Goal: Transaction & Acquisition: Purchase product/service

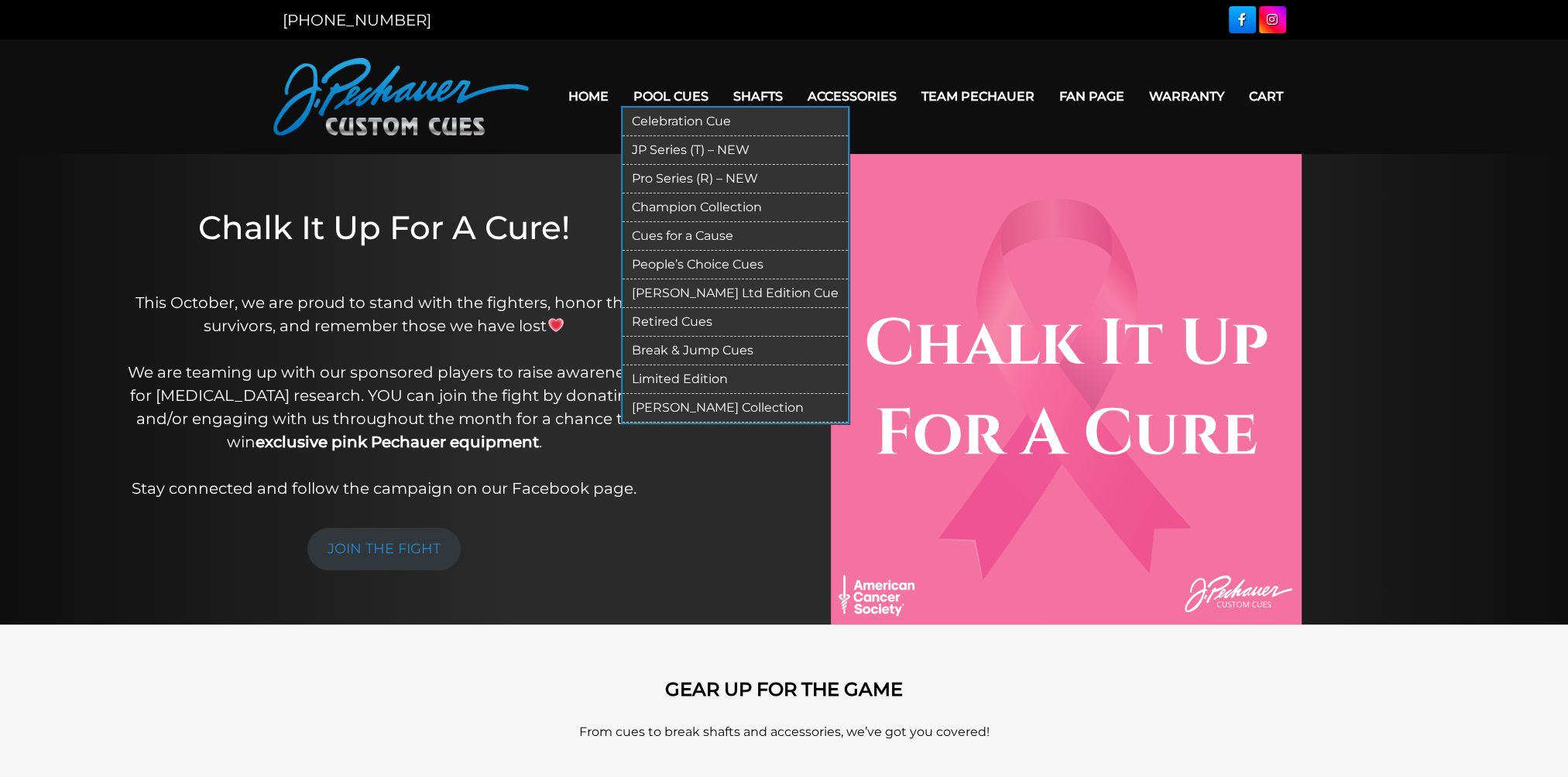
click at [665, 127] on link "Celebration Cue" at bounding box center [735, 122] width 226 height 29
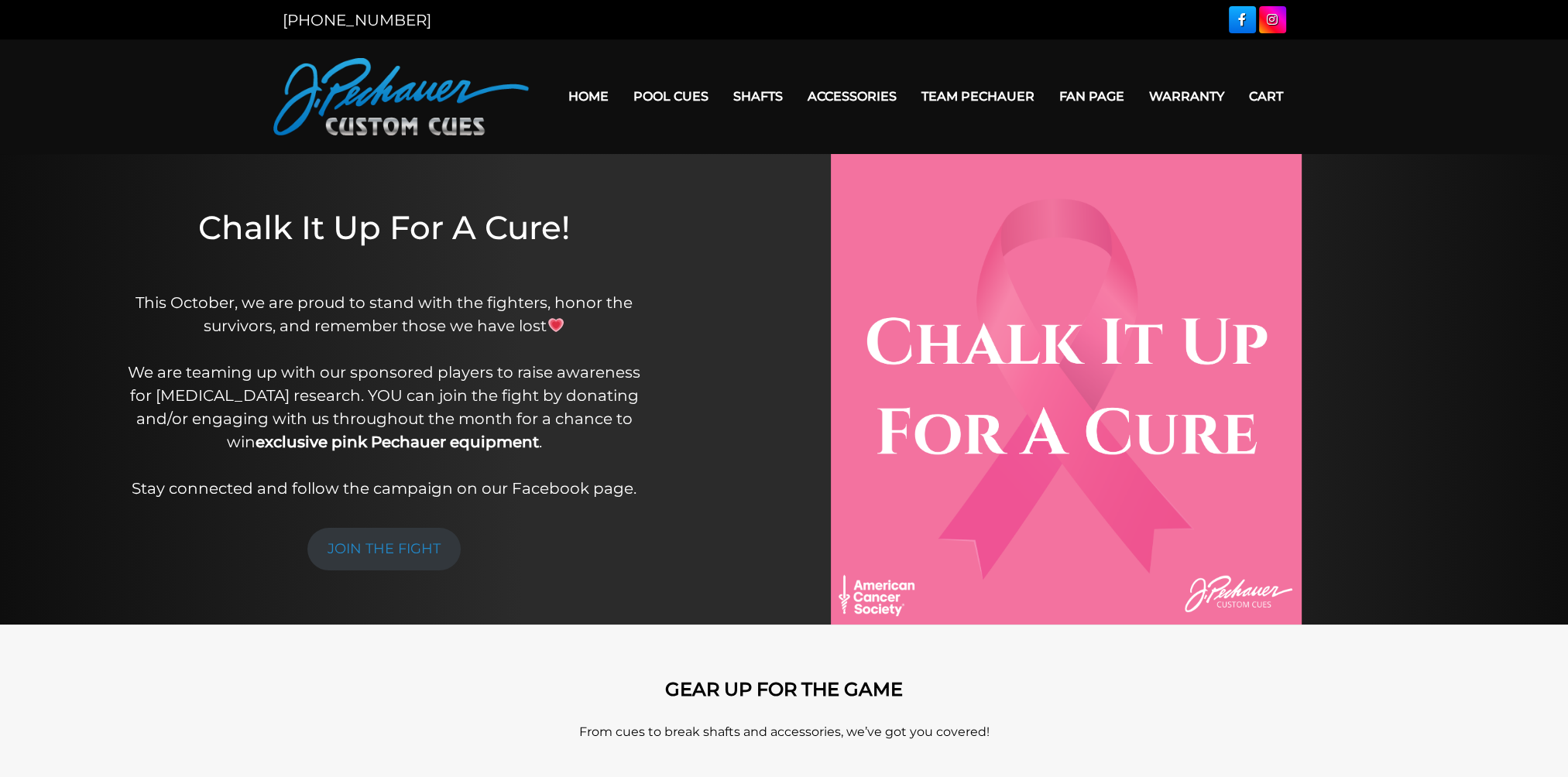
click at [934, 90] on link "Team Pechauer" at bounding box center [978, 96] width 138 height 39
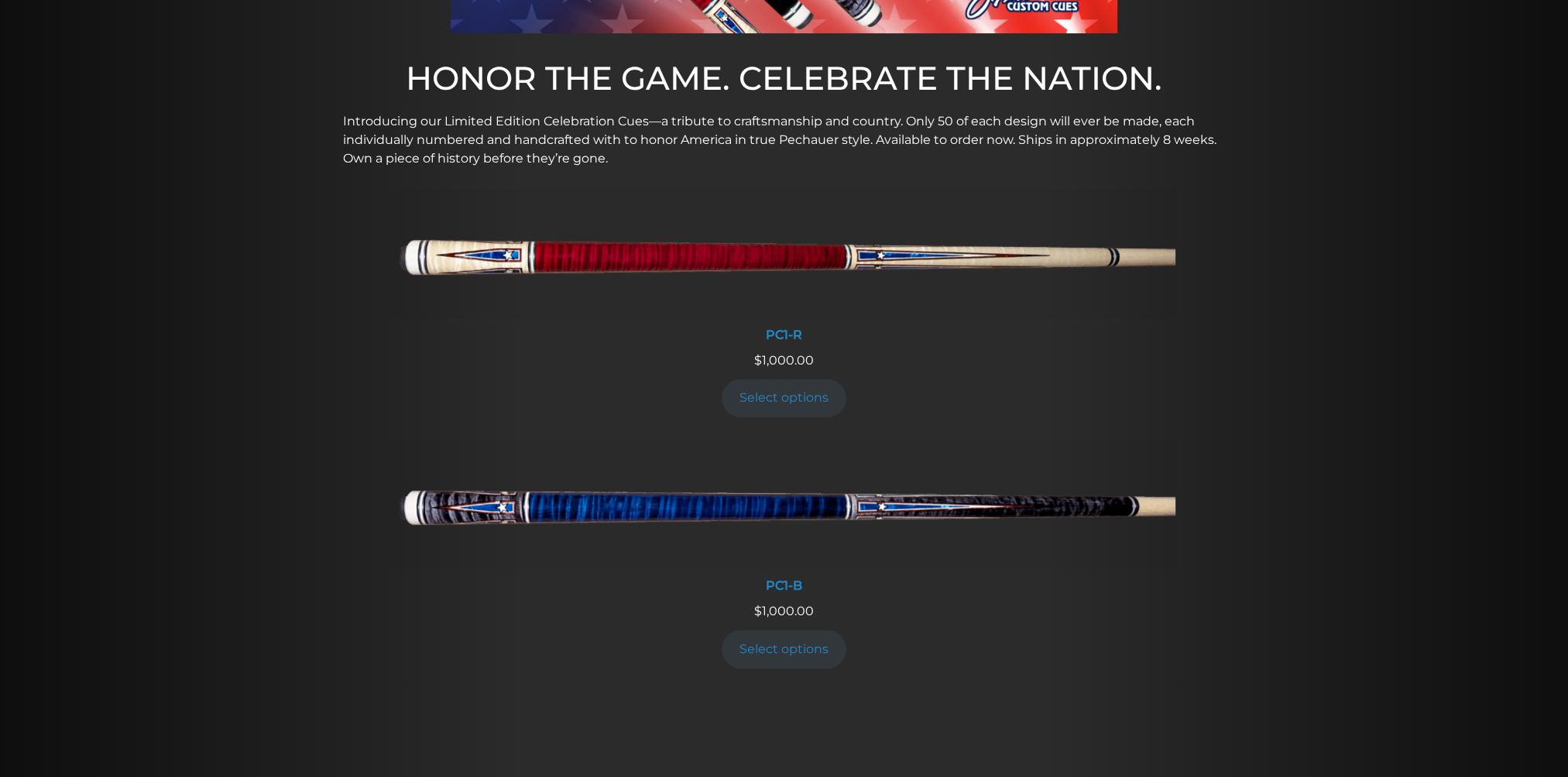
scroll to position [507, 0]
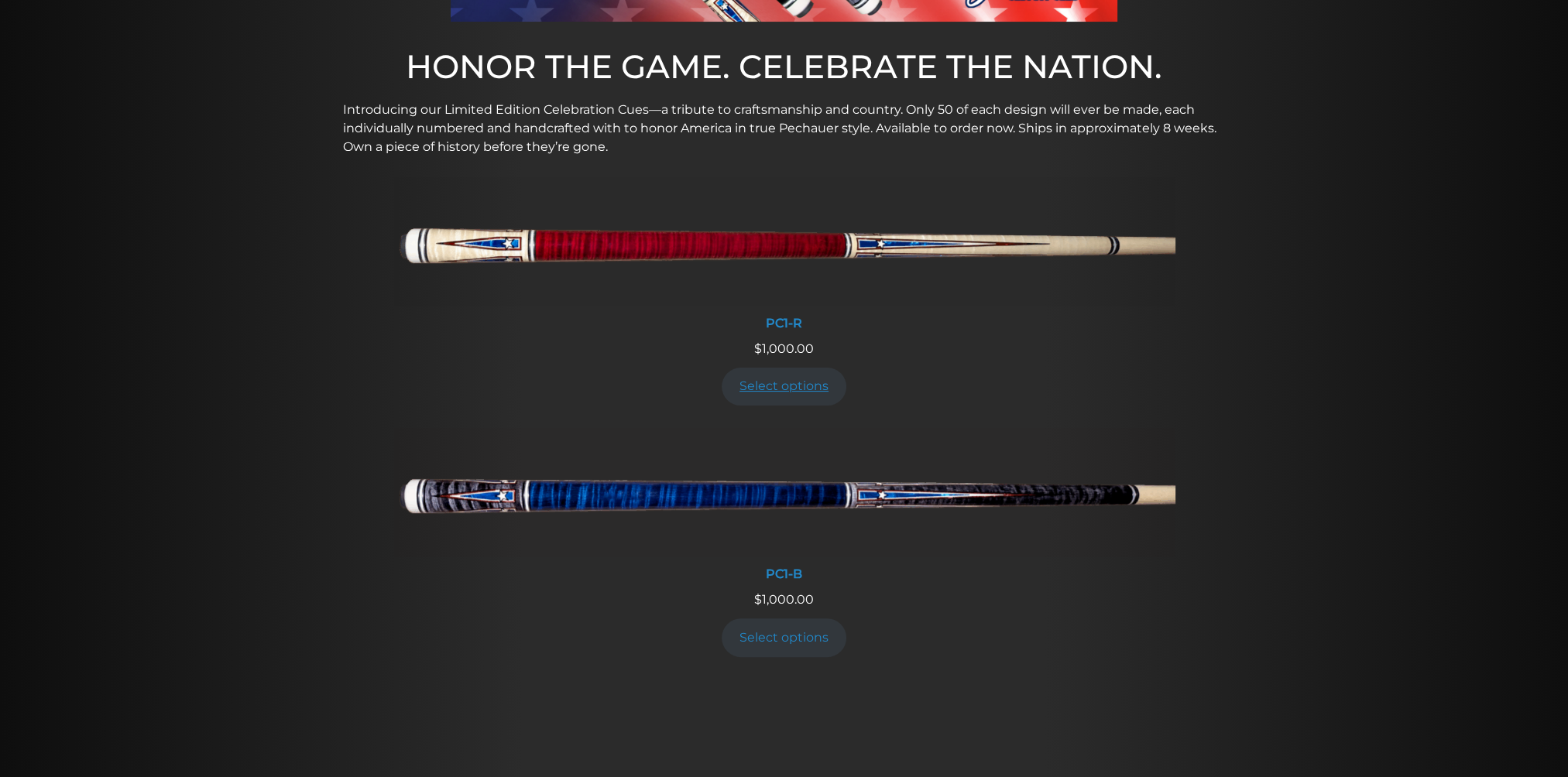
click at [757, 381] on link "Select options" at bounding box center [784, 387] width 126 height 38
click at [748, 497] on img at bounding box center [784, 492] width 782 height 130
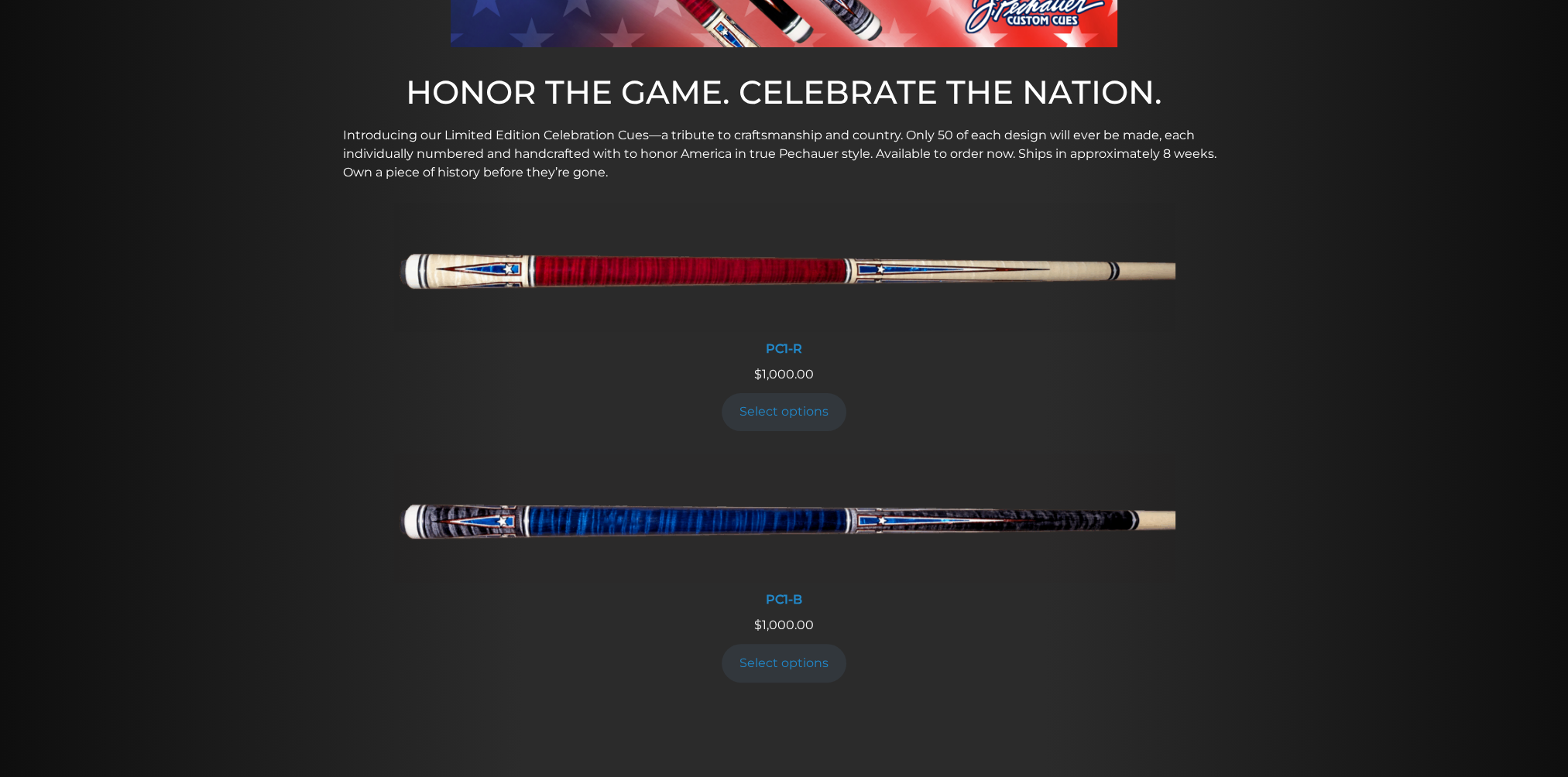
scroll to position [0, 0]
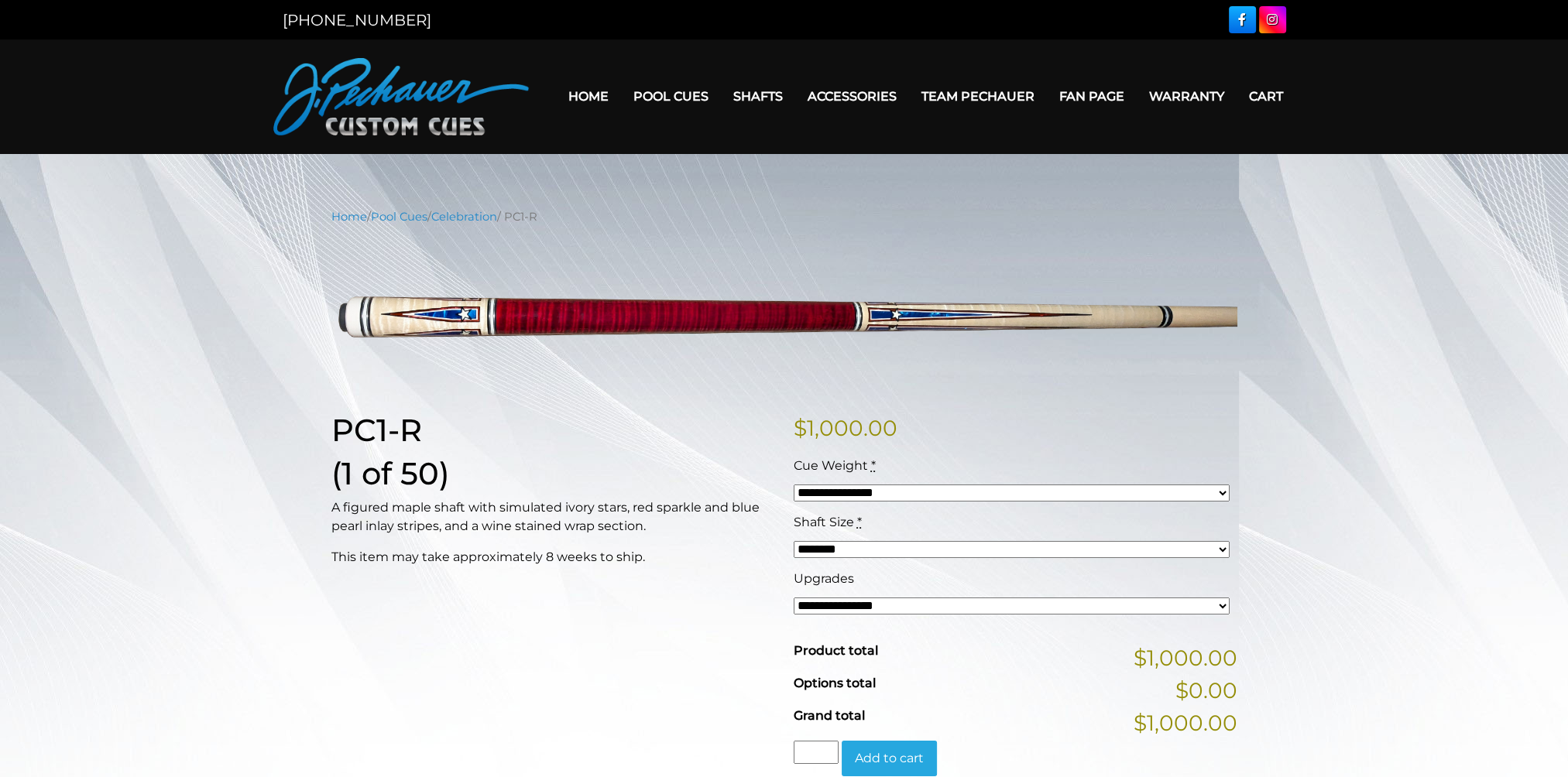
click at [857, 607] on select "**********" at bounding box center [1011, 605] width 436 height 17
click at [746, 609] on div "PC1-R (1 of 50) A figured maple shaft with simulated ivory stars, red sparkle a…" at bounding box center [553, 606] width 462 height 389
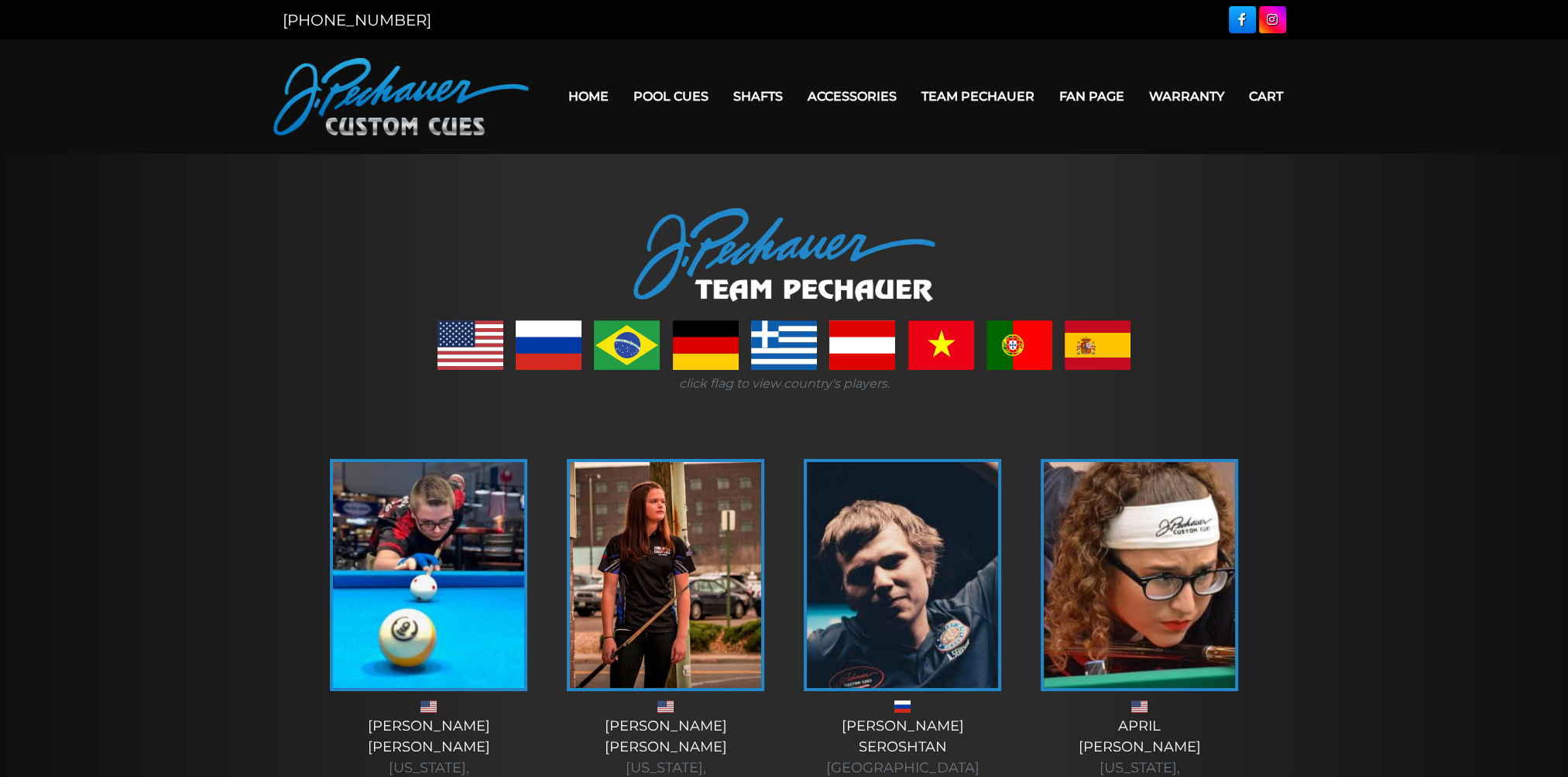
click at [685, 356] on link at bounding box center [706, 346] width 66 height 50
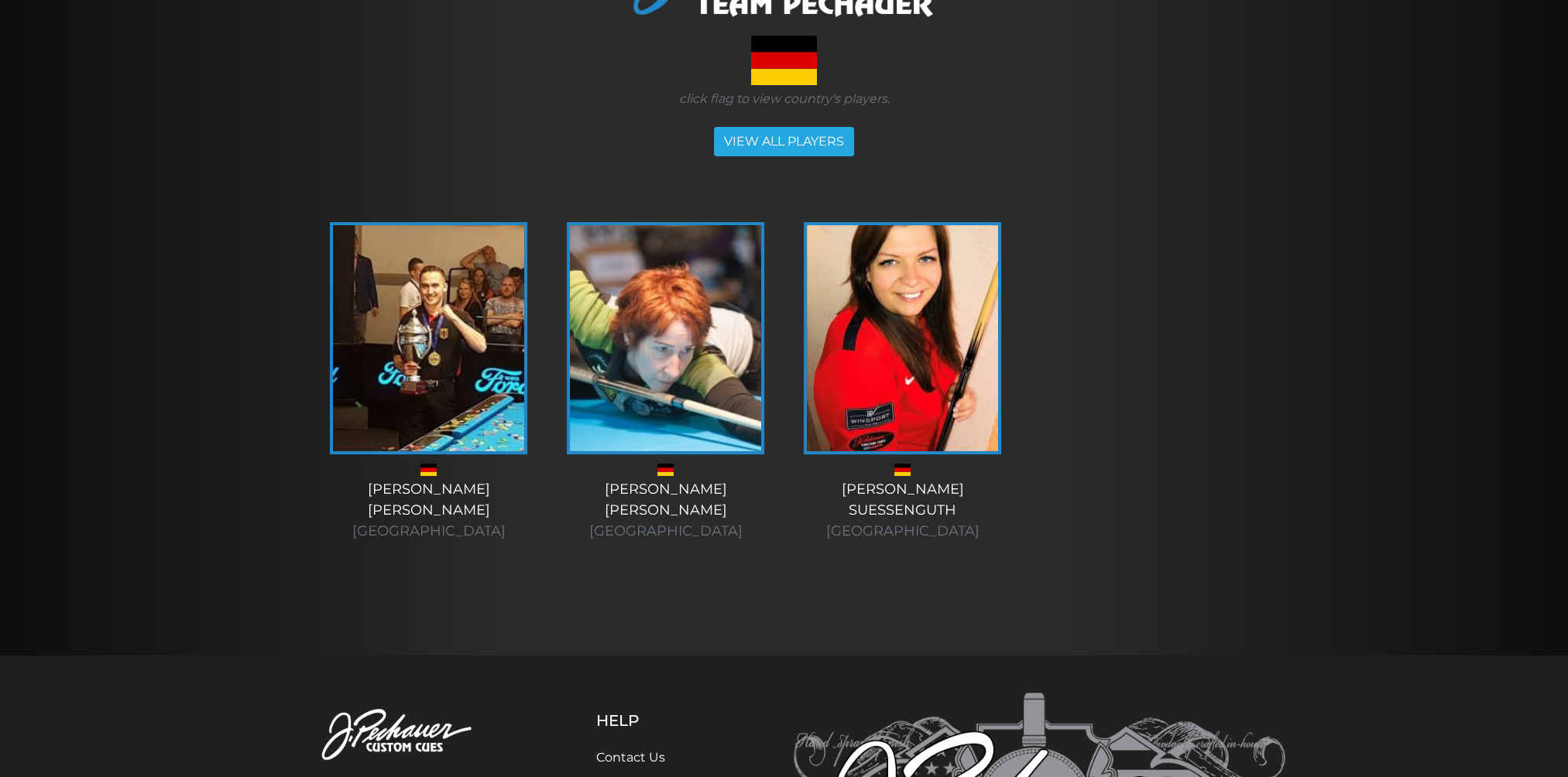
scroll to position [312, 0]
